Goal: Information Seeking & Learning: Learn about a topic

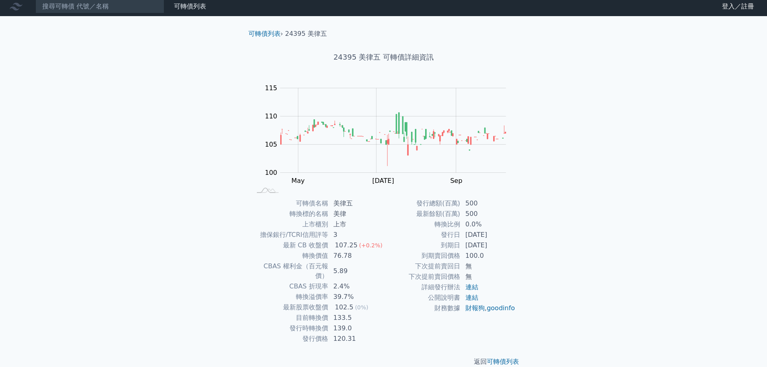
scroll to position [6, 0]
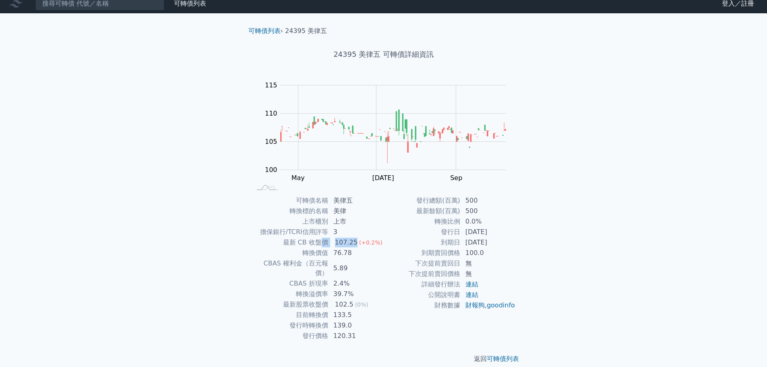
drag, startPoint x: 321, startPoint y: 242, endPoint x: 358, endPoint y: 243, distance: 36.7
click at [358, 243] on tr "最新 CB 收盤價 107.25 (+0.2%)" at bounding box center [318, 242] width 132 height 10
click at [391, 242] on td "到期日" at bounding box center [422, 242] width 77 height 10
drag, startPoint x: 345, startPoint y: 246, endPoint x: 353, endPoint y: 253, distance: 11.1
click at [353, 253] on tbody "可轉債名稱 美律五 轉換標的名稱 美律 上市櫃別 上市 擔保銀行/TCRI信用評等 3 最新 CB 收盤價 107.25 (+0.2%) 轉換價值 76.78…" at bounding box center [318, 268] width 132 height 146
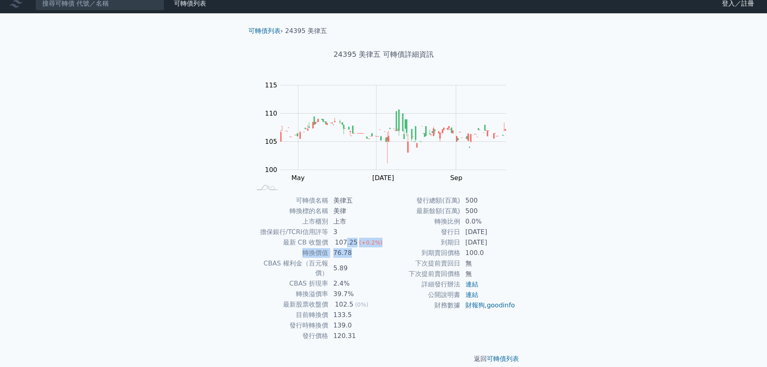
click at [353, 255] on td "76.78" at bounding box center [356, 253] width 55 height 10
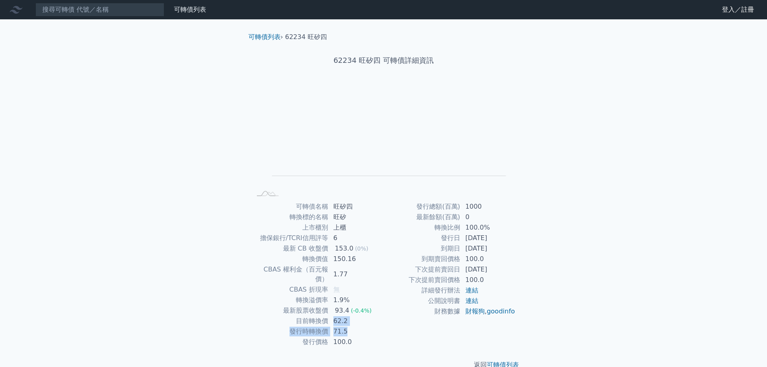
drag, startPoint x: 353, startPoint y: 315, endPoint x: 381, endPoint y: 318, distance: 28.7
click at [376, 318] on tbody "可轉債名稱 旺矽四 轉換標的名稱 旺矽 上市櫃別 上櫃 擔保銀行/TCRI信用評等 6 最新 CB 收盤價 153.0 (0%) 轉換價值 150.16 CB…" at bounding box center [318, 274] width 132 height 146
click at [384, 317] on td "財務數據" at bounding box center [422, 311] width 77 height 10
